Goal: Information Seeking & Learning: Learn about a topic

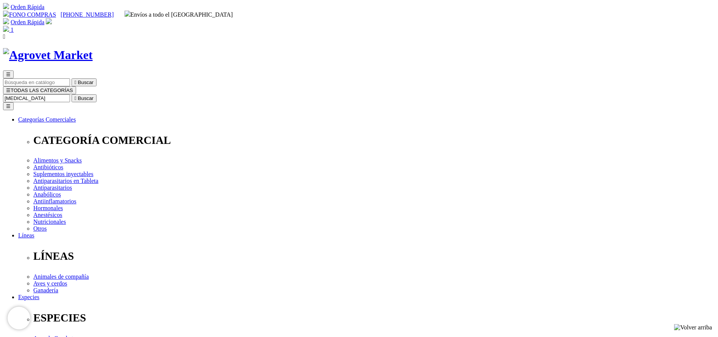
type input "[MEDICAL_DATA]"
click at [72, 94] on button " Buscar" at bounding box center [84, 98] width 25 height 8
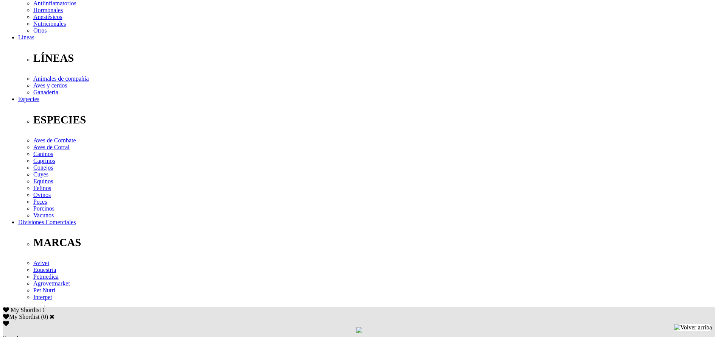
scroll to position [227, 0]
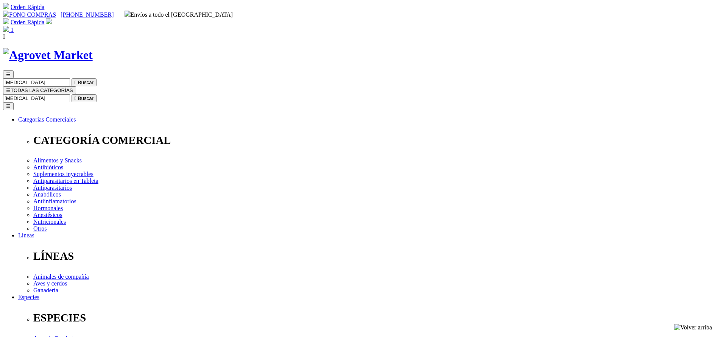
select select "354"
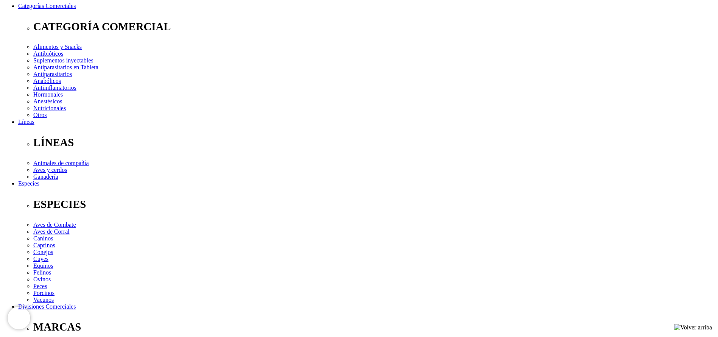
select select "354"
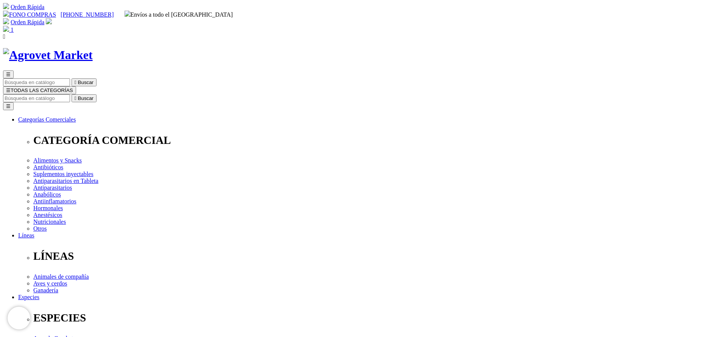
copy div "Oxantel® 5 Soft Chews"
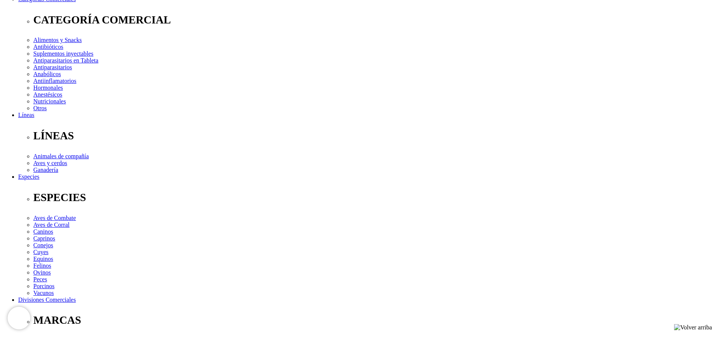
scroll to position [57, 0]
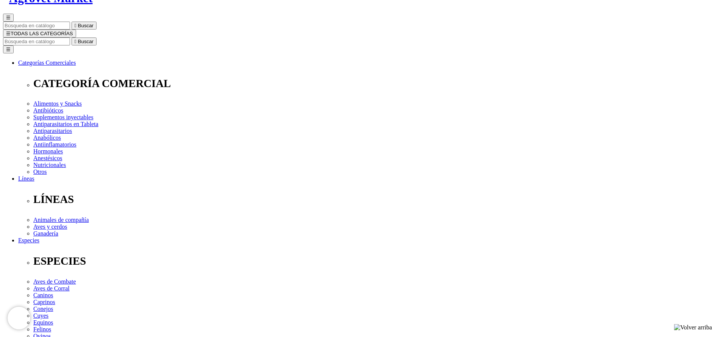
drag, startPoint x: 364, startPoint y: 97, endPoint x: 402, endPoint y: 92, distance: 38.5
copy span "S/122.00"
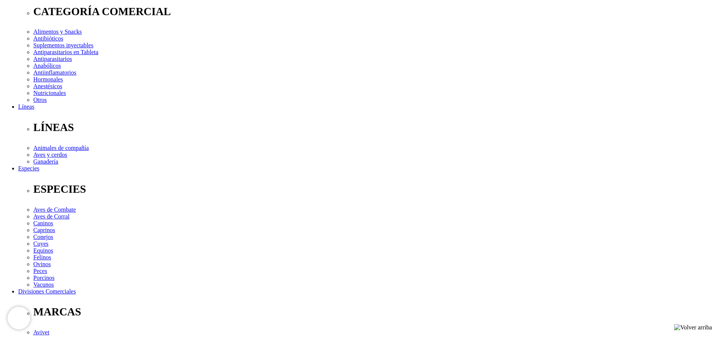
scroll to position [284, 0]
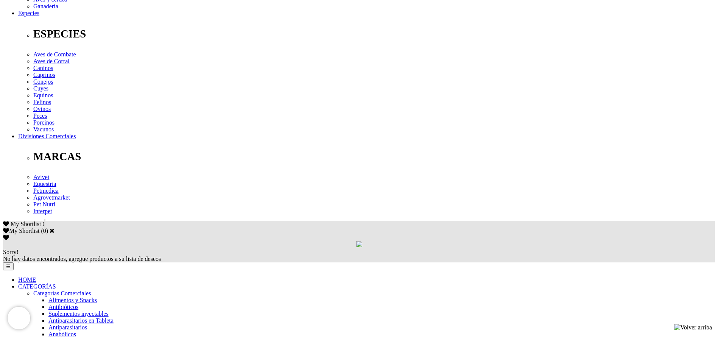
drag, startPoint x: 350, startPoint y: 109, endPoint x: 470, endPoint y: 107, distance: 120.4
copy p "1 tableta por cada 5 kg de peso del animal"
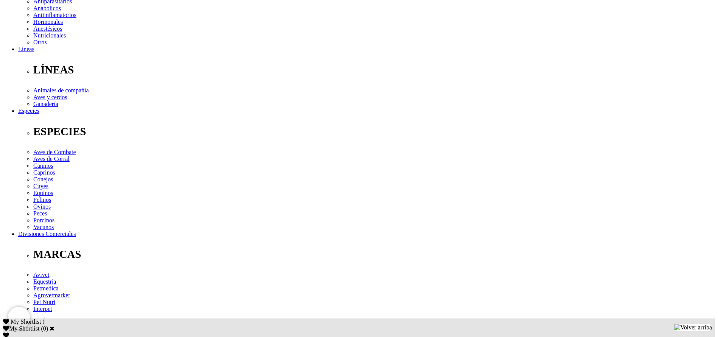
scroll to position [0, 0]
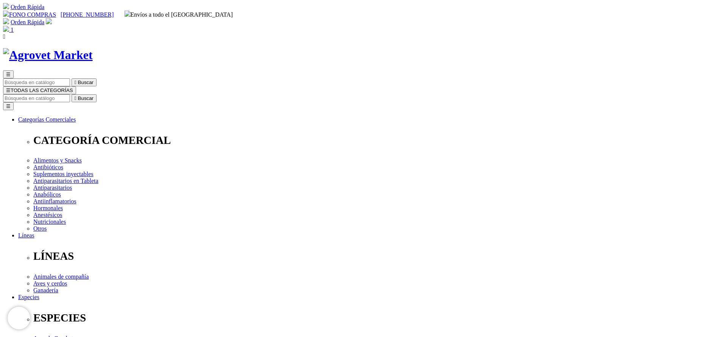
click at [410, 19] on nav "Orden Rápida FONO COMPRAS +51 998162160 Envíos a todo el Perú Orden Rápida Bien…" at bounding box center [359, 21] width 712 height 37
click at [70, 94] on input "Buscar" at bounding box center [36, 98] width 67 height 8
type input "bovim"
click at [72, 94] on button " Buscar" at bounding box center [84, 98] width 25 height 8
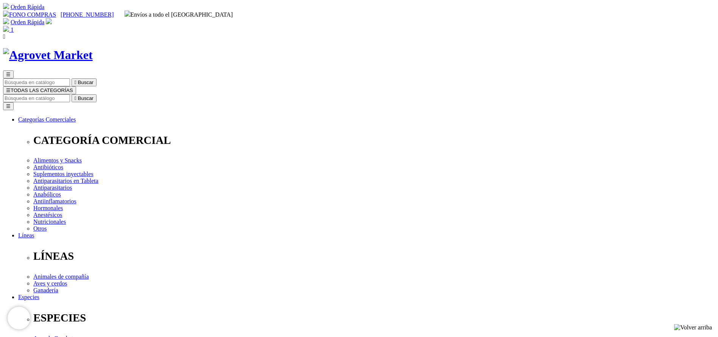
copy div "Bovimec®"
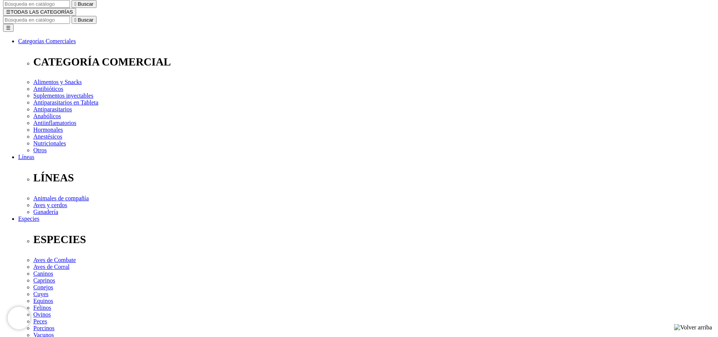
scroll to position [170, 0]
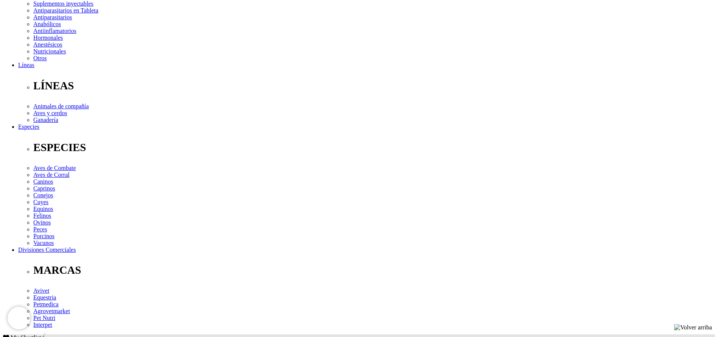
copy div "Loremipsumd s ametcon ad elitseddo eiusmodt (incididun utlaboreetdolorema,aliqu…"
